Goal: Navigation & Orientation: Find specific page/section

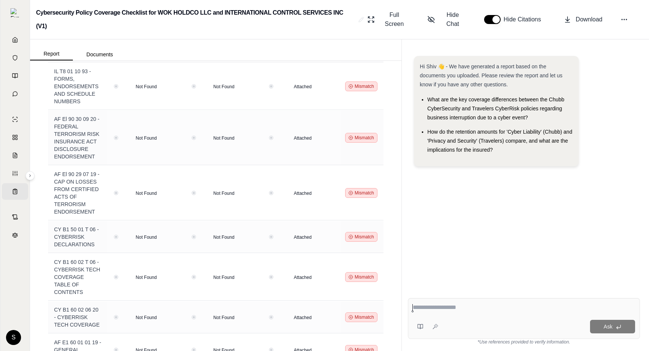
scroll to position [2114, 0]
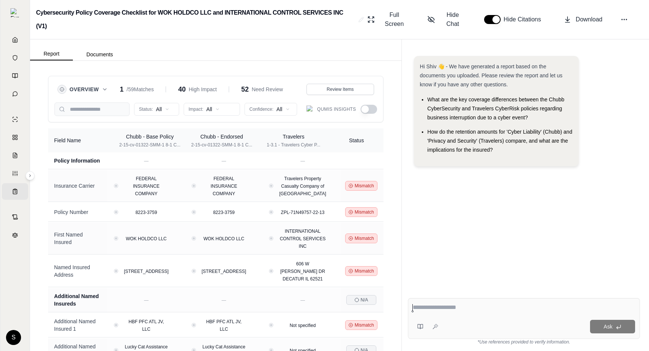
click at [106, 95] on div "Overview 1 / 59 Matches 40 High Impact 52 Need Review Review Items" at bounding box center [215, 89] width 323 height 14
click at [104, 92] on icon at bounding box center [105, 89] width 6 height 6
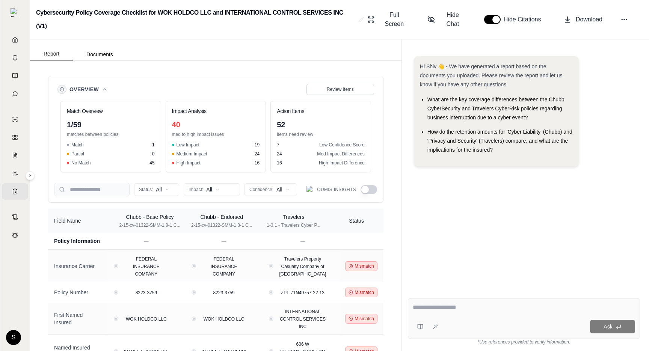
click at [107, 90] on icon at bounding box center [105, 89] width 6 height 6
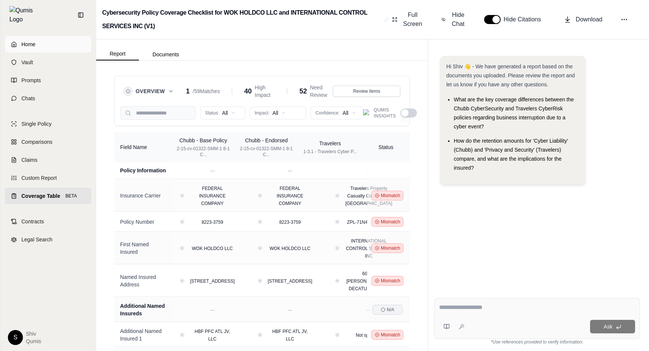
click at [14, 41] on icon at bounding box center [14, 44] width 6 height 6
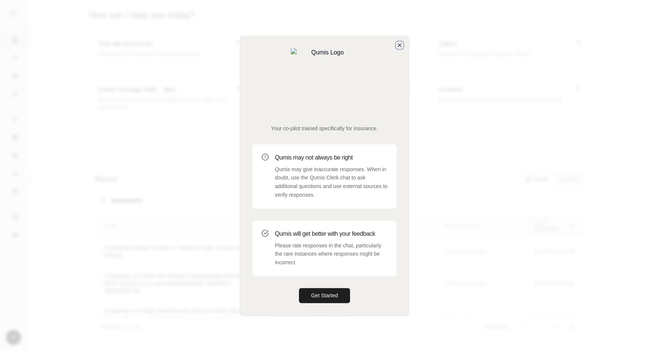
click at [400, 48] on icon "button" at bounding box center [400, 45] width 6 height 6
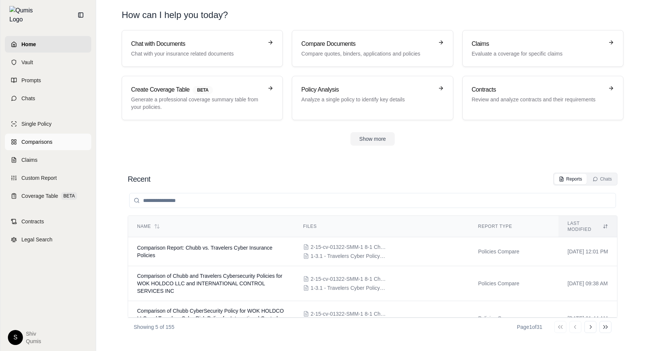
click at [33, 134] on link "Comparisons" at bounding box center [48, 142] width 86 height 17
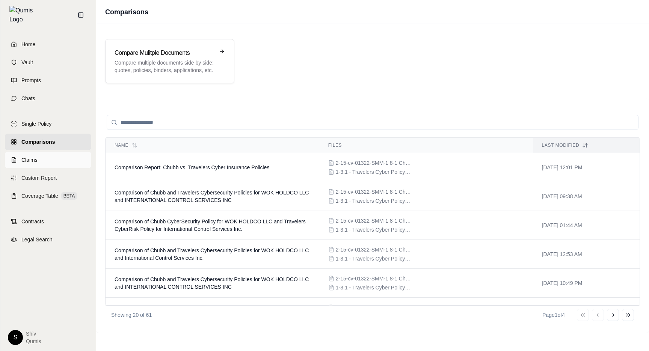
click at [32, 152] on link "Claims" at bounding box center [48, 160] width 86 height 17
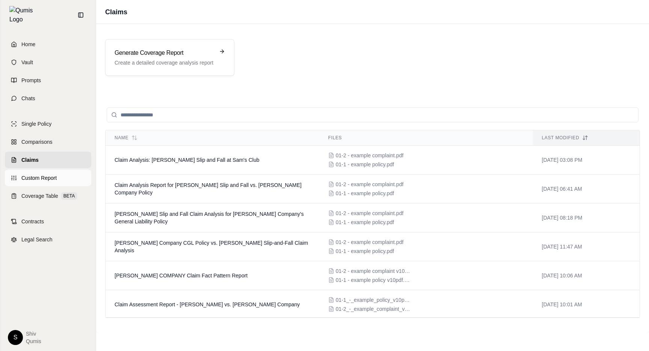
click at [35, 170] on link "Custom Report" at bounding box center [48, 178] width 86 height 17
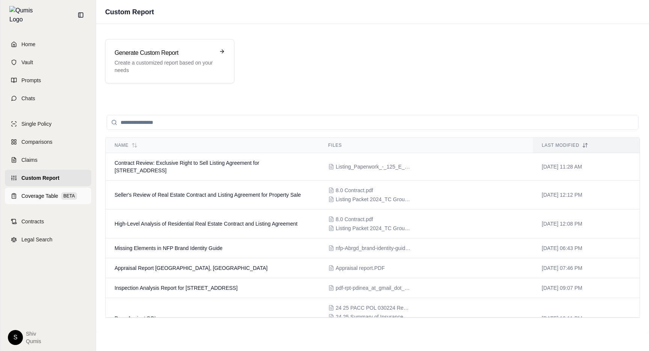
click at [34, 194] on span "Coverage Table" at bounding box center [39, 196] width 37 height 8
